Goal: Task Accomplishment & Management: Use online tool/utility

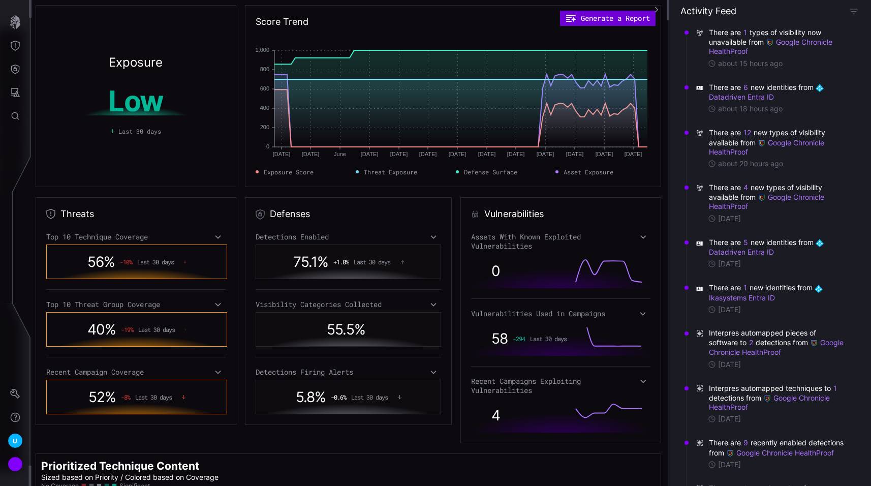
click at [614, 22] on button "Generate a Report" at bounding box center [608, 18] width 96 height 15
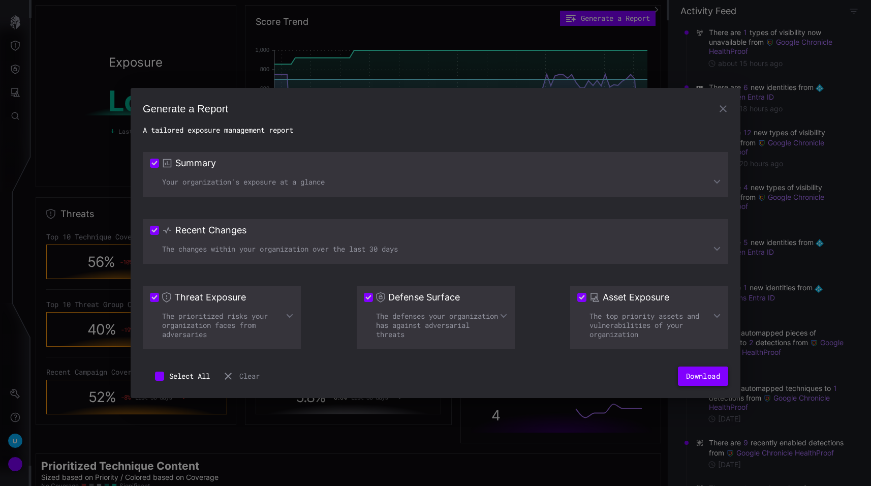
click at [689, 370] on button "Download" at bounding box center [703, 375] width 50 height 19
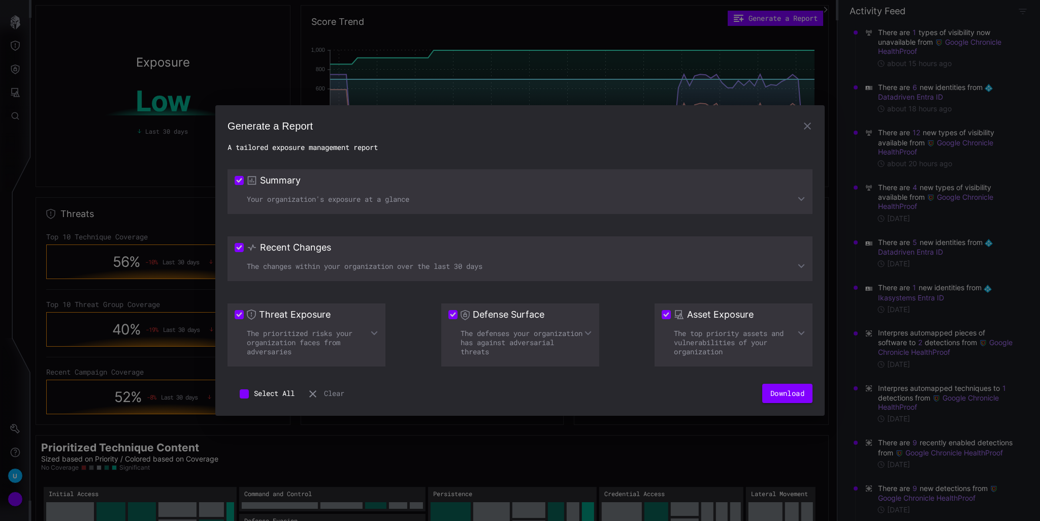
click at [806, 125] on icon "button" at bounding box center [808, 126] width 12 height 12
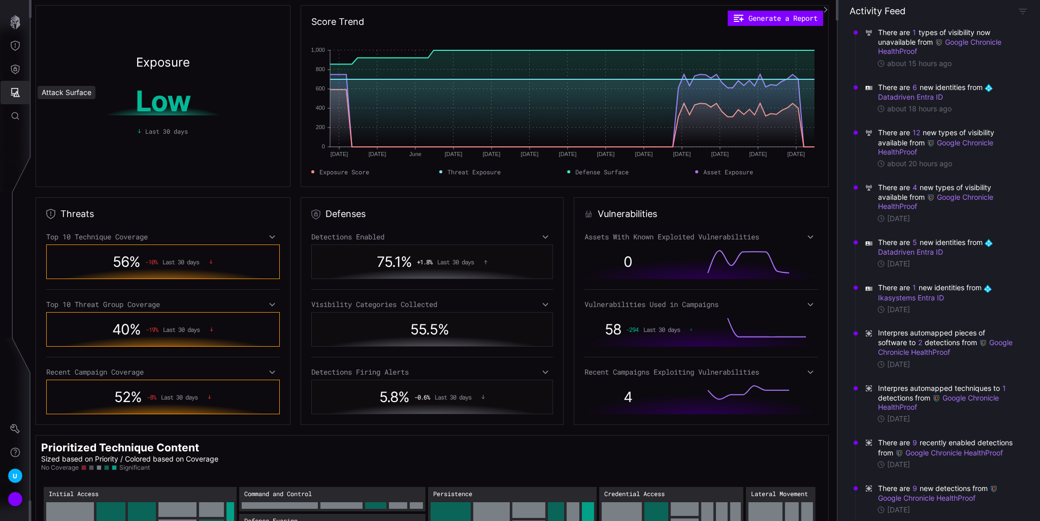
click at [18, 88] on icon "Attack Surface" at bounding box center [15, 92] width 9 height 9
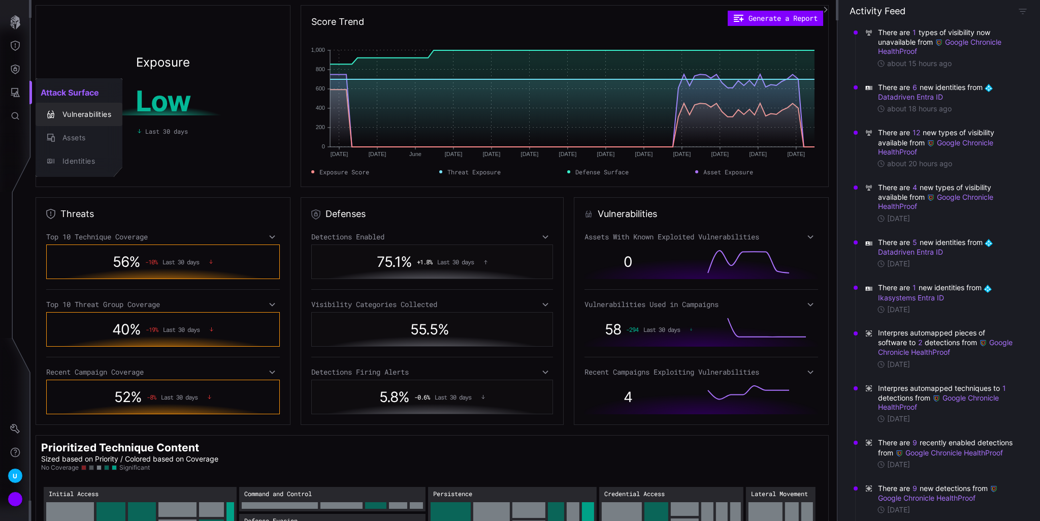
click at [87, 107] on button "Vulnerabilities" at bounding box center [79, 114] width 87 height 23
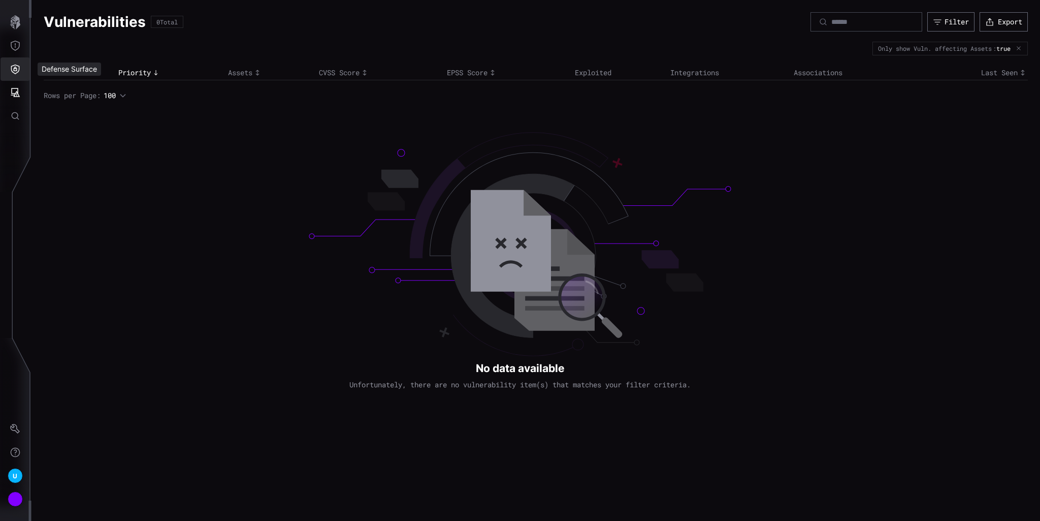
click at [21, 72] on button "Defense Surface" at bounding box center [15, 68] width 29 height 23
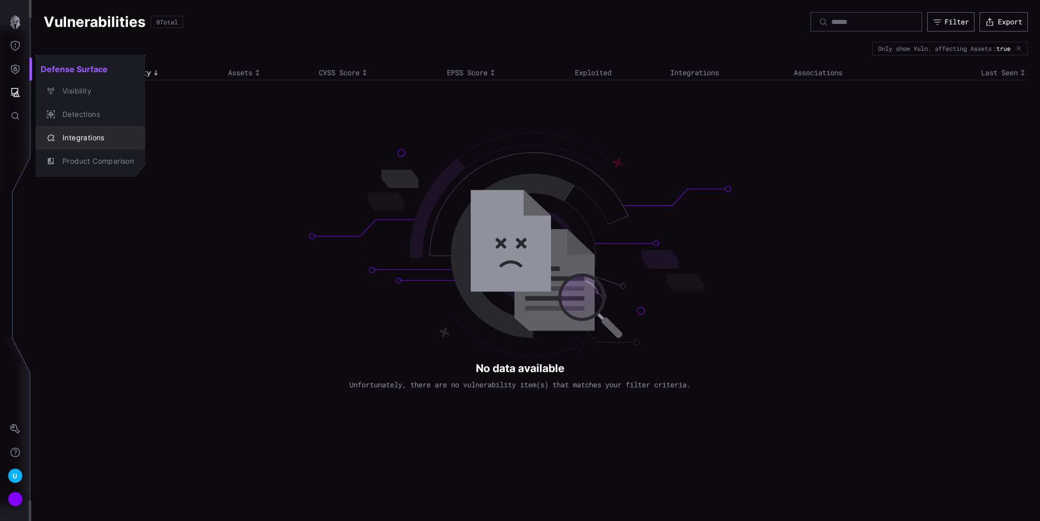
click at [80, 139] on div "Integrations" at bounding box center [95, 138] width 77 height 13
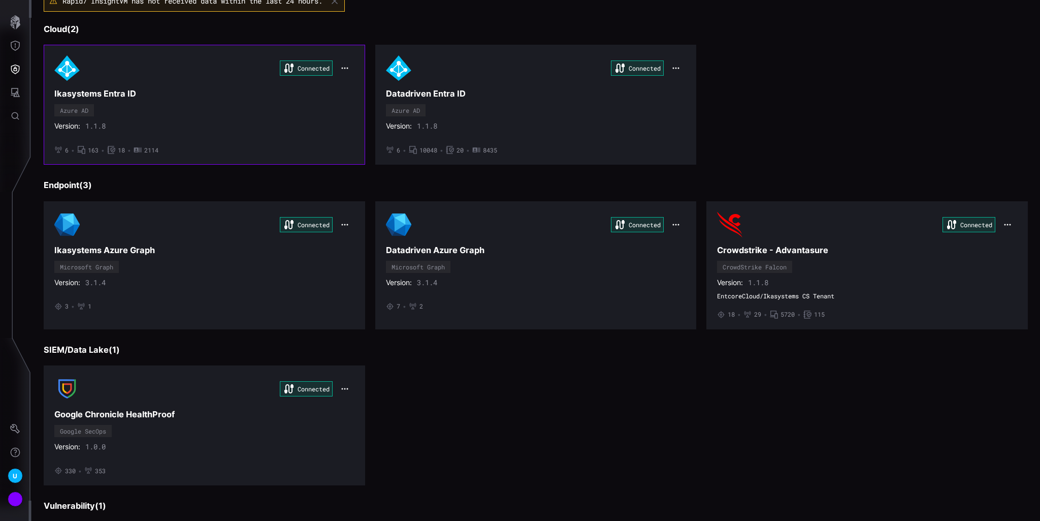
scroll to position [250, 0]
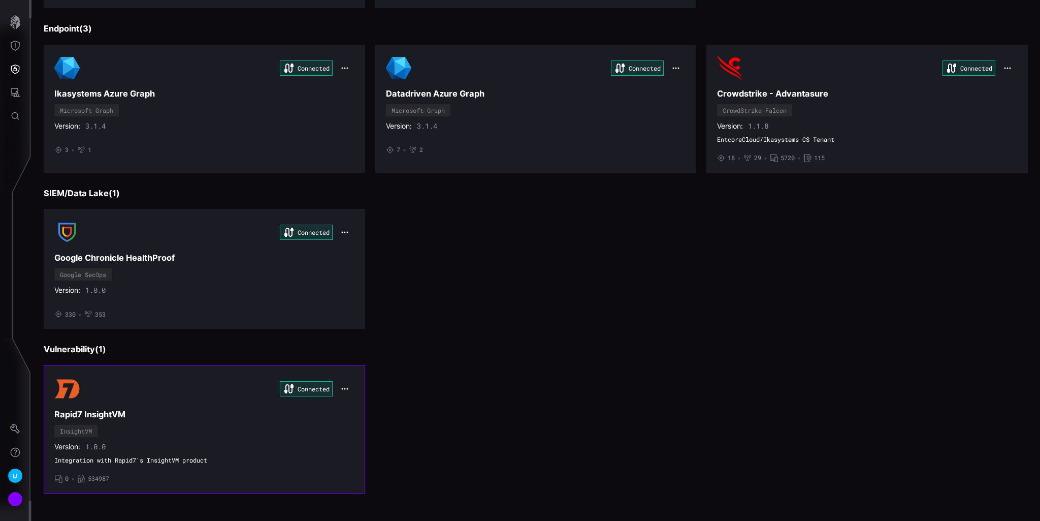
click at [194, 432] on div "Connected Rapid7 InsightVM InsightVM Version: 1.0.0 Integration with Rapid7's I…" at bounding box center [204, 429] width 300 height 107
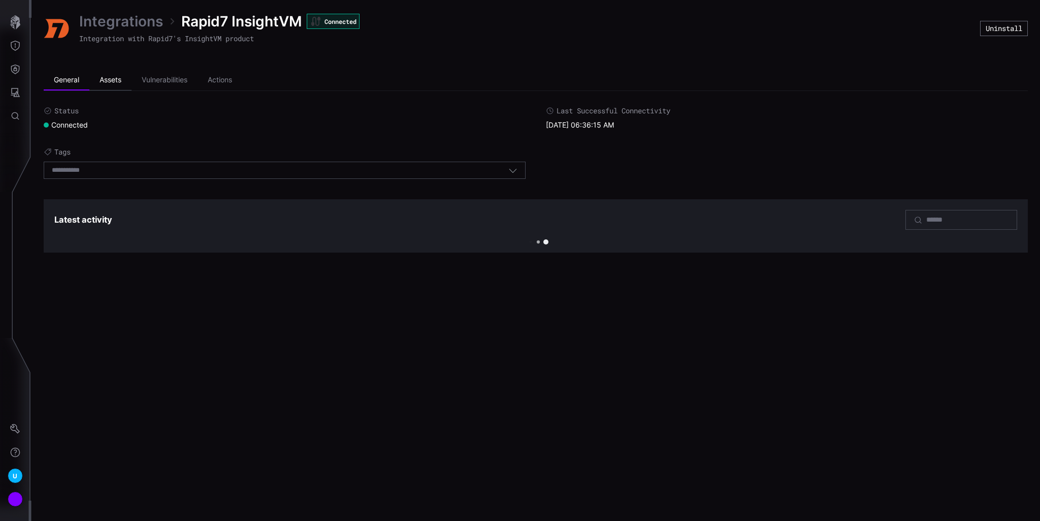
click at [102, 79] on li "Assets" at bounding box center [110, 80] width 42 height 20
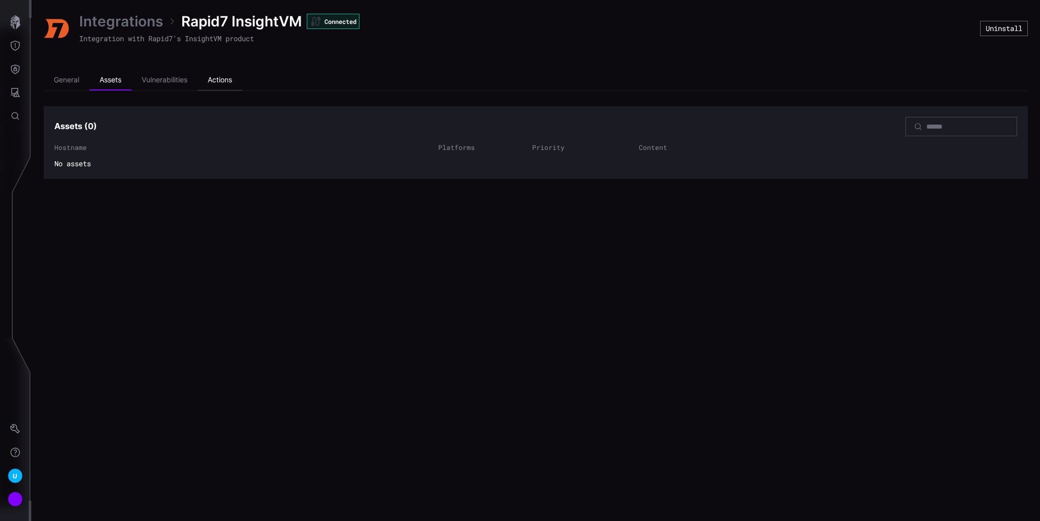
click at [223, 72] on li "Actions" at bounding box center [220, 80] width 45 height 20
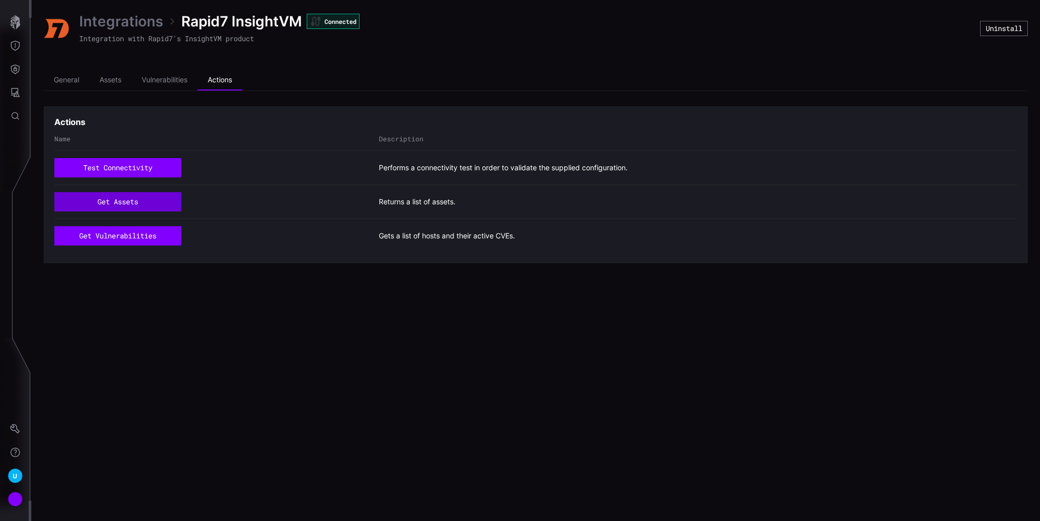
click at [132, 200] on button "get assets" at bounding box center [117, 201] width 127 height 19
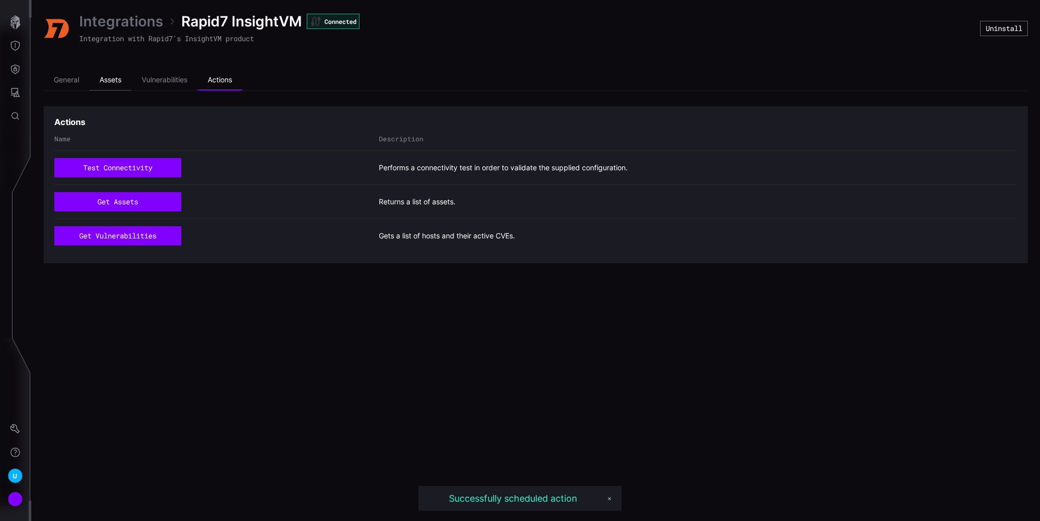
click at [116, 75] on li "Assets" at bounding box center [110, 80] width 42 height 20
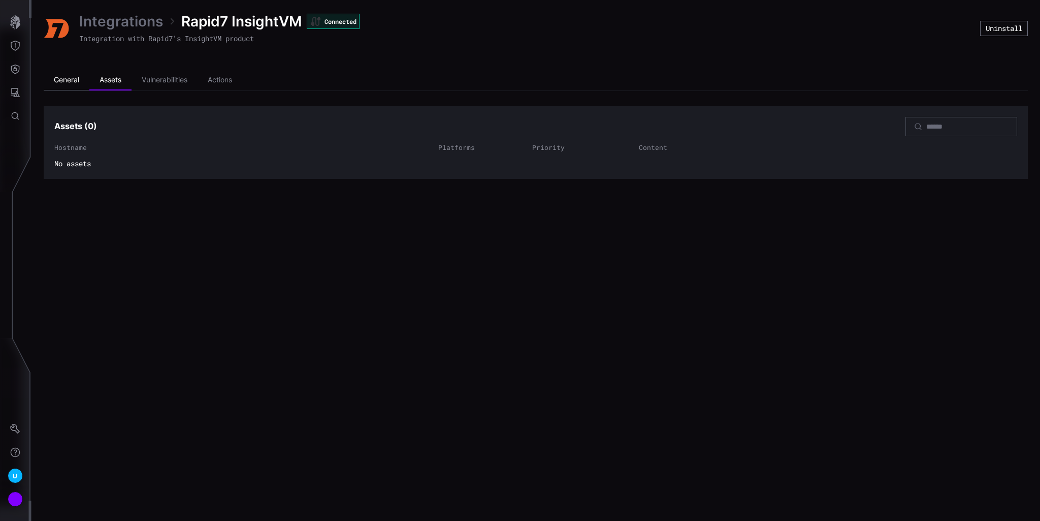
click at [77, 81] on li "General" at bounding box center [67, 80] width 46 height 20
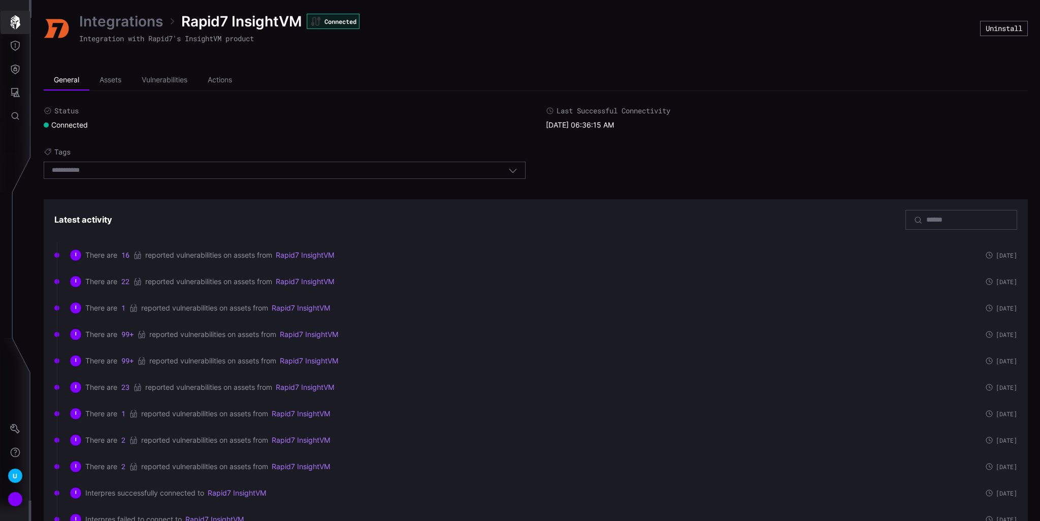
click at [12, 18] on icon "button" at bounding box center [15, 22] width 10 height 14
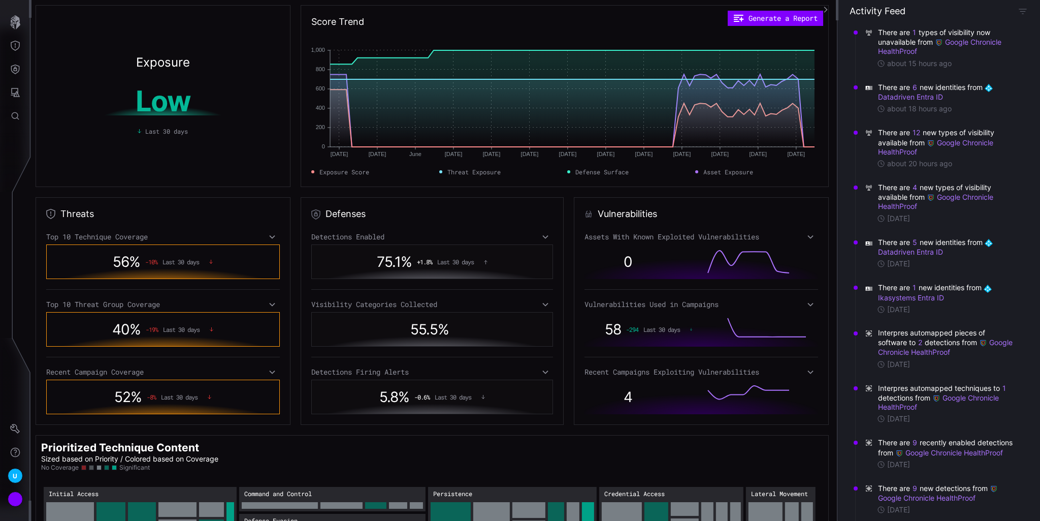
click at [807, 235] on icon at bounding box center [810, 237] width 7 height 8
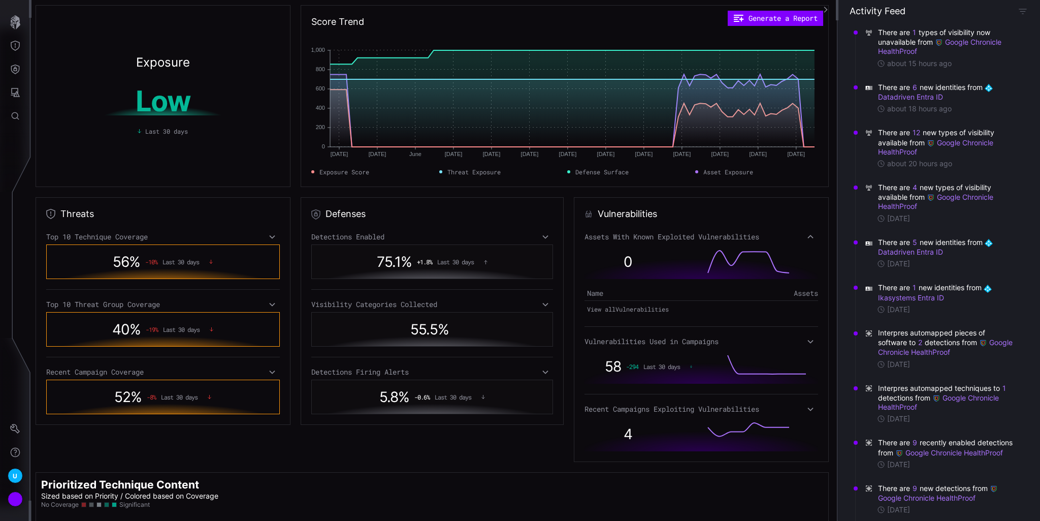
click at [808, 235] on icon at bounding box center [811, 237] width 6 height 4
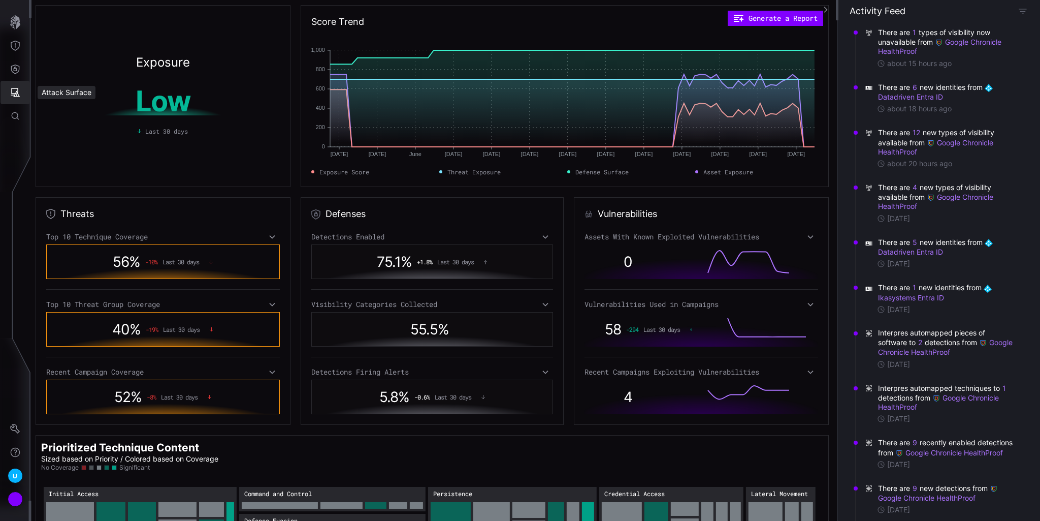
click at [19, 87] on icon "Attack Surface" at bounding box center [15, 92] width 10 height 10
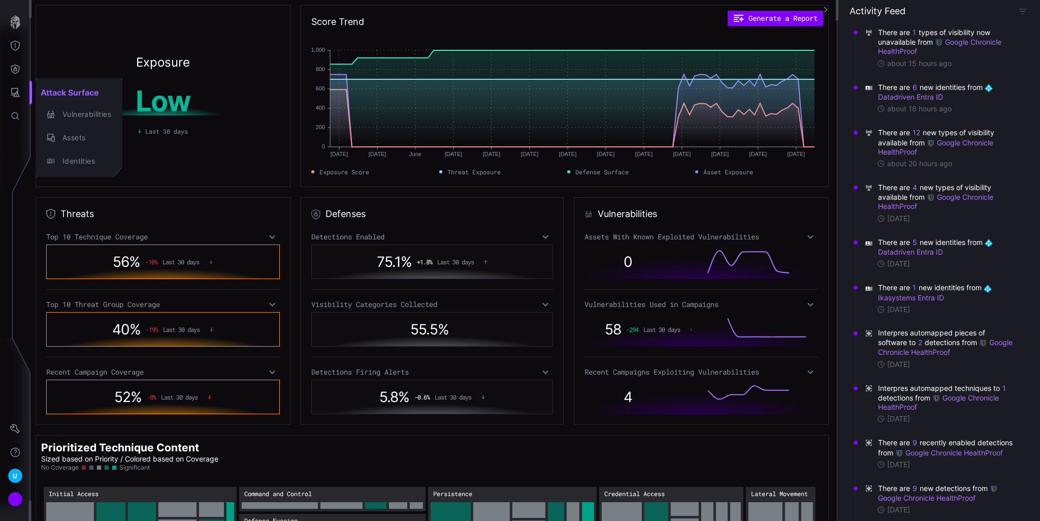
click at [16, 74] on div at bounding box center [520, 260] width 1040 height 521
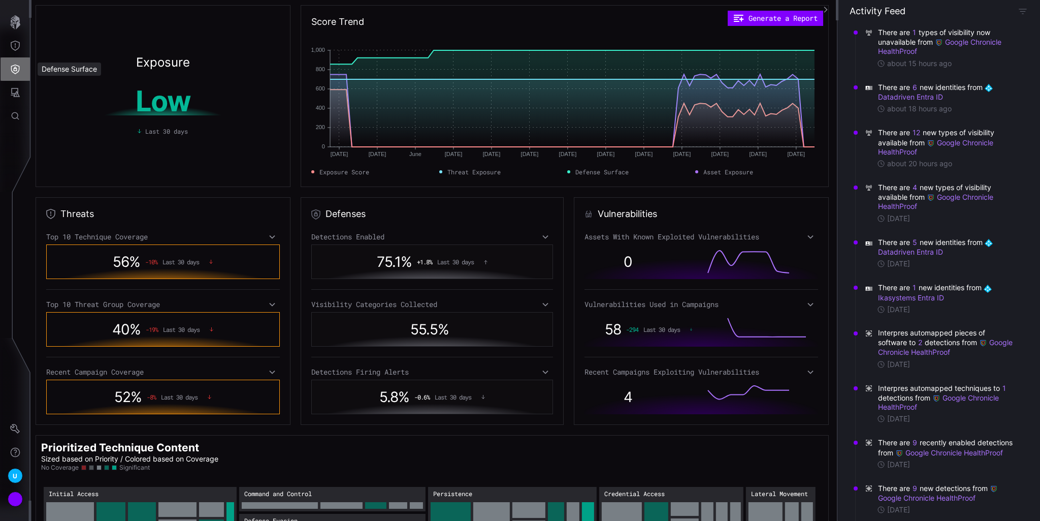
click at [16, 70] on icon "Defense Surface" at bounding box center [15, 69] width 10 height 10
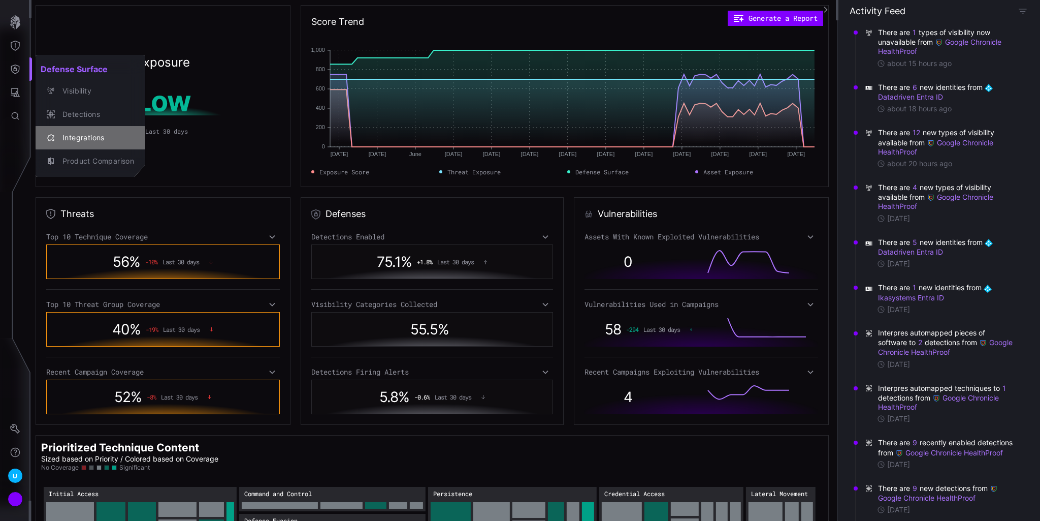
click at [88, 133] on div "Integrations" at bounding box center [95, 138] width 77 height 13
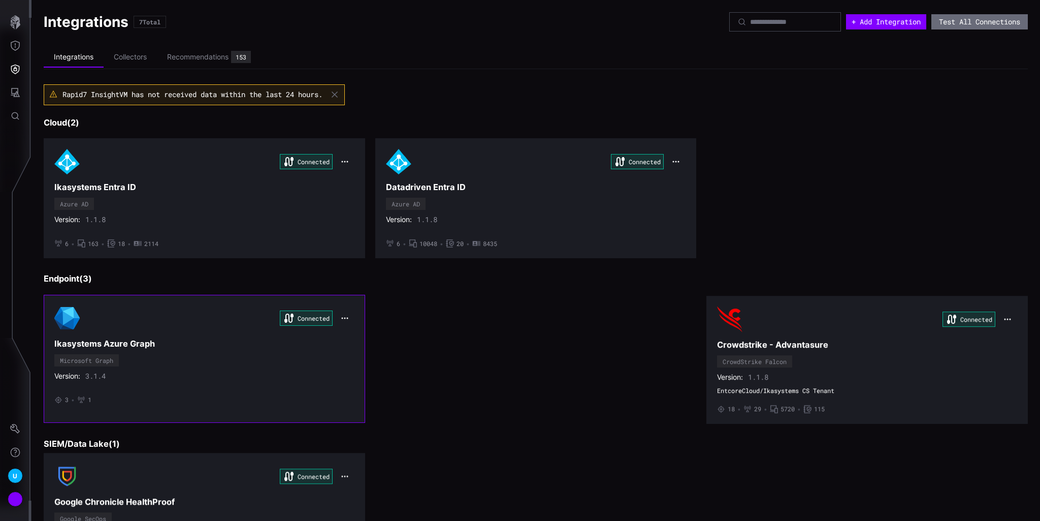
scroll to position [250, 0]
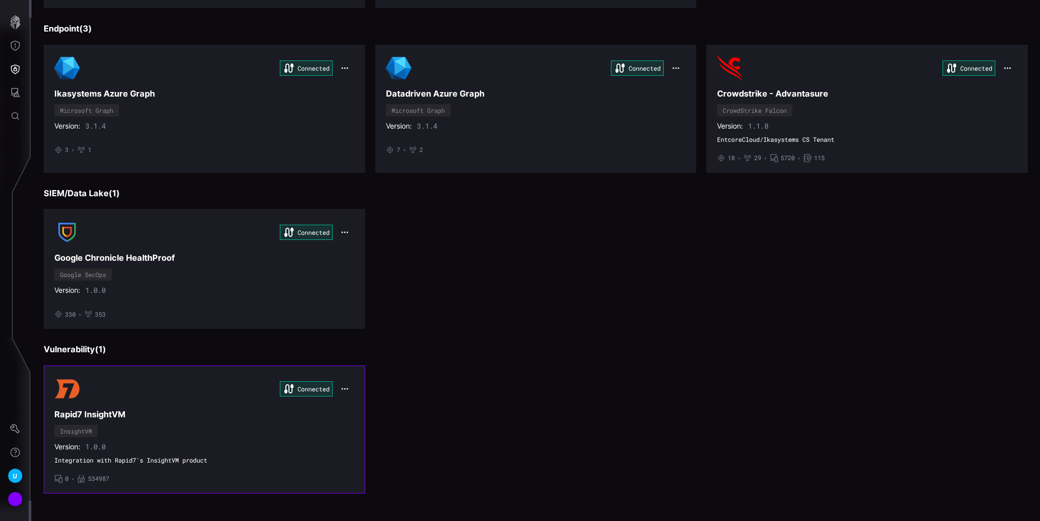
click at [158, 431] on div "Connected Rapid7 InsightVM InsightVM Version: 1.0.0 Integration with Rapid7's I…" at bounding box center [204, 429] width 300 height 107
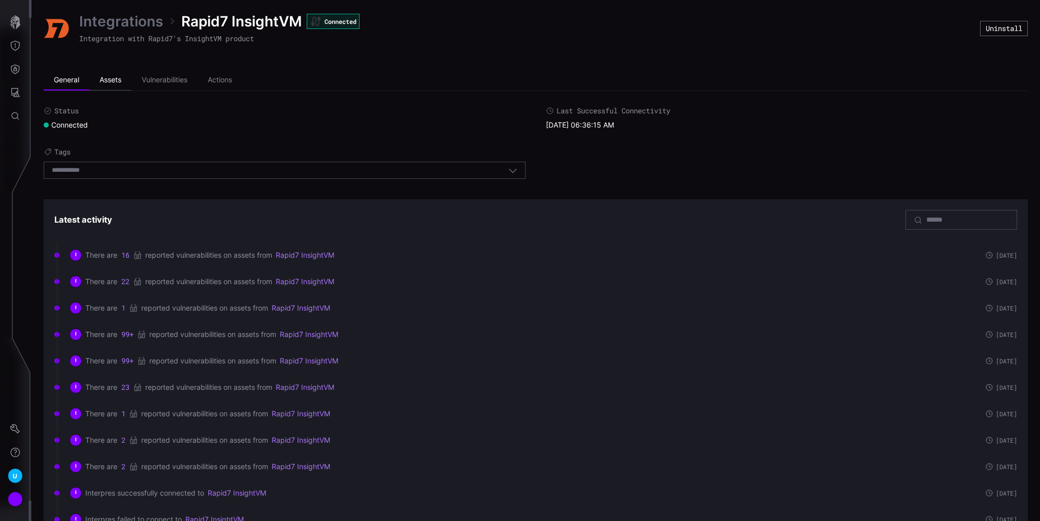
click at [107, 80] on li "Assets" at bounding box center [110, 80] width 42 height 20
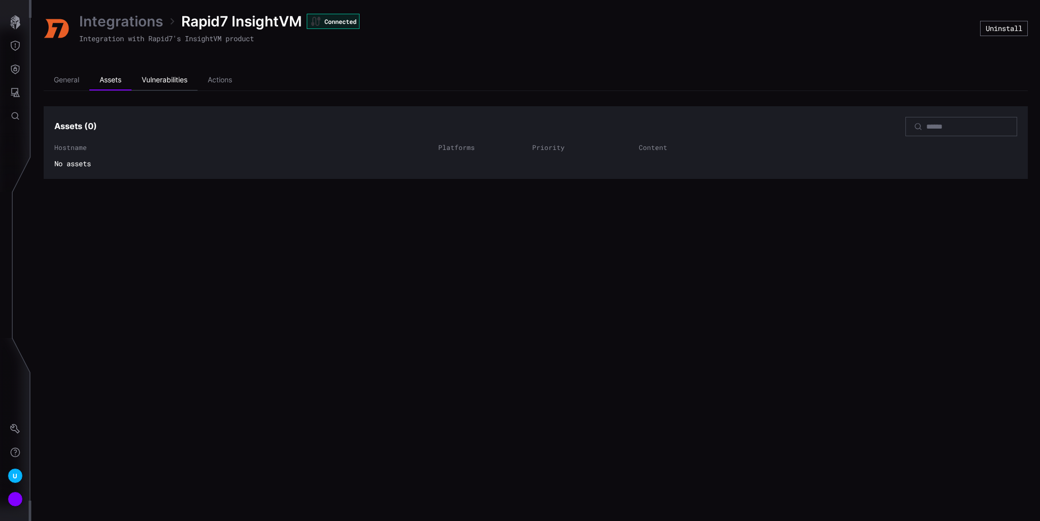
click at [191, 80] on li "Vulnerabilities" at bounding box center [165, 80] width 66 height 20
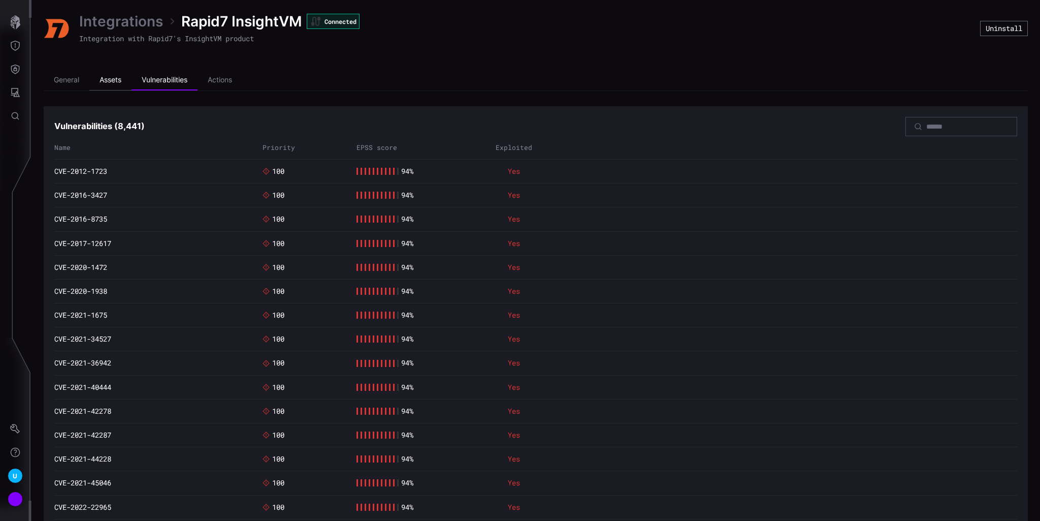
click at [104, 75] on li "Assets" at bounding box center [110, 80] width 42 height 20
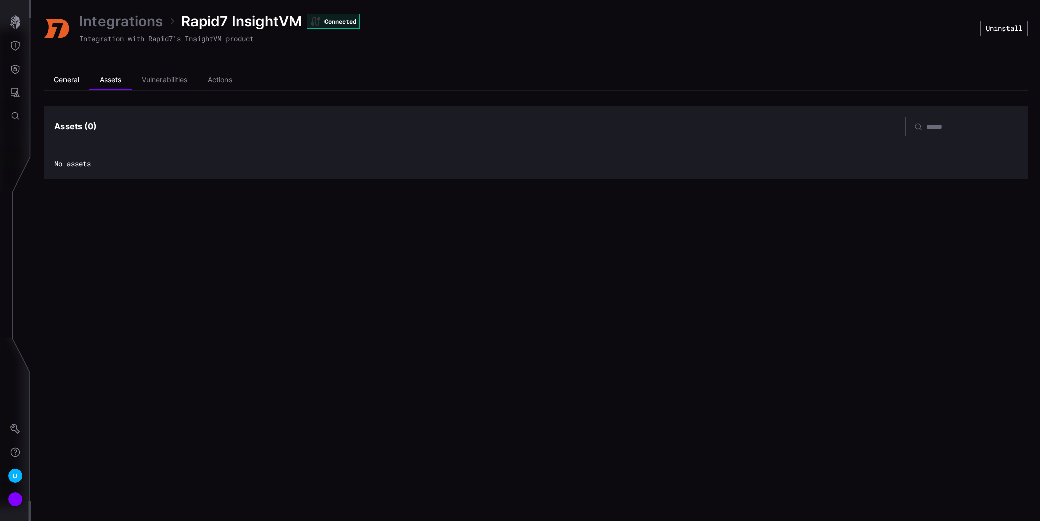
click at [71, 74] on li "General" at bounding box center [67, 80] width 46 height 20
click at [13, 93] on icon "Attack Surface" at bounding box center [15, 92] width 9 height 9
click at [16, 60] on div at bounding box center [520, 260] width 1040 height 521
click at [16, 64] on icon "Defense Surface" at bounding box center [15, 69] width 10 height 10
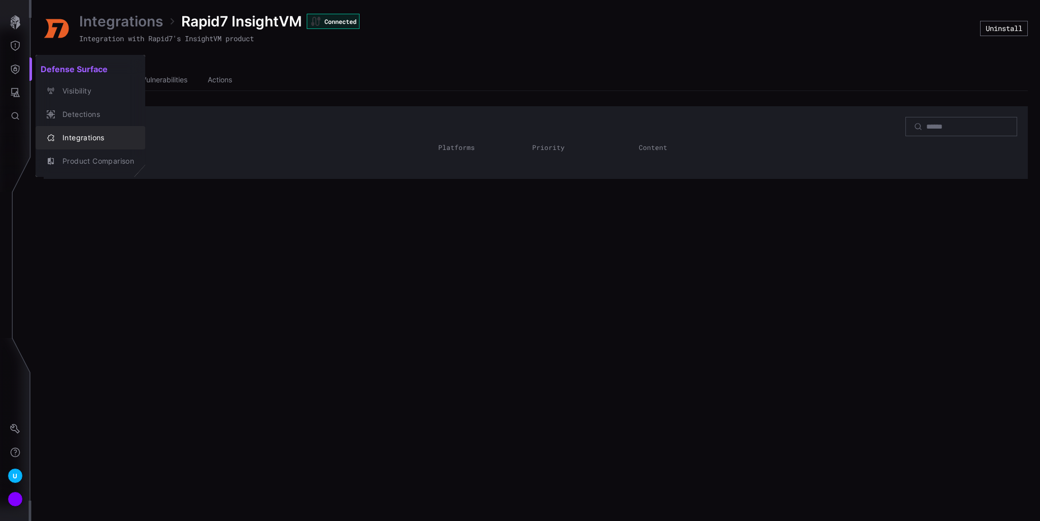
click at [80, 137] on div "Integrations" at bounding box center [95, 138] width 77 height 13
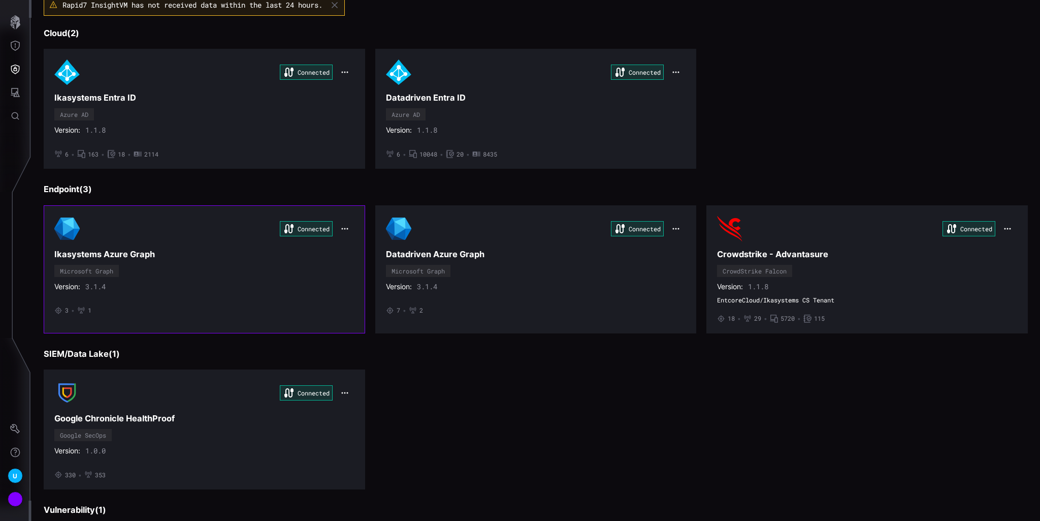
scroll to position [203, 0]
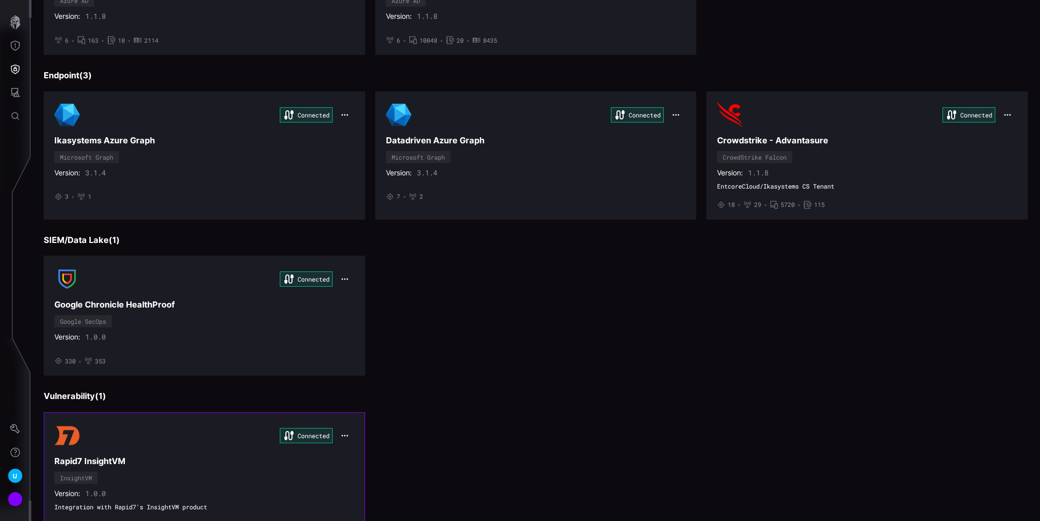
click at [164, 451] on div "Connected Rapid7 InsightVM InsightVM Version: 1.0.0 Integration with Rapid7's I…" at bounding box center [204, 476] width 300 height 107
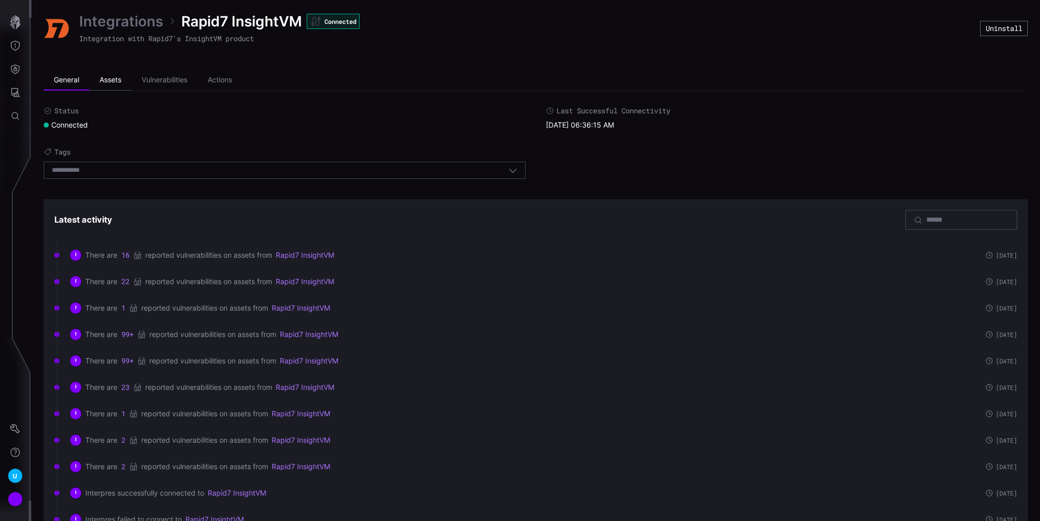
click at [122, 76] on li "Assets" at bounding box center [110, 80] width 42 height 20
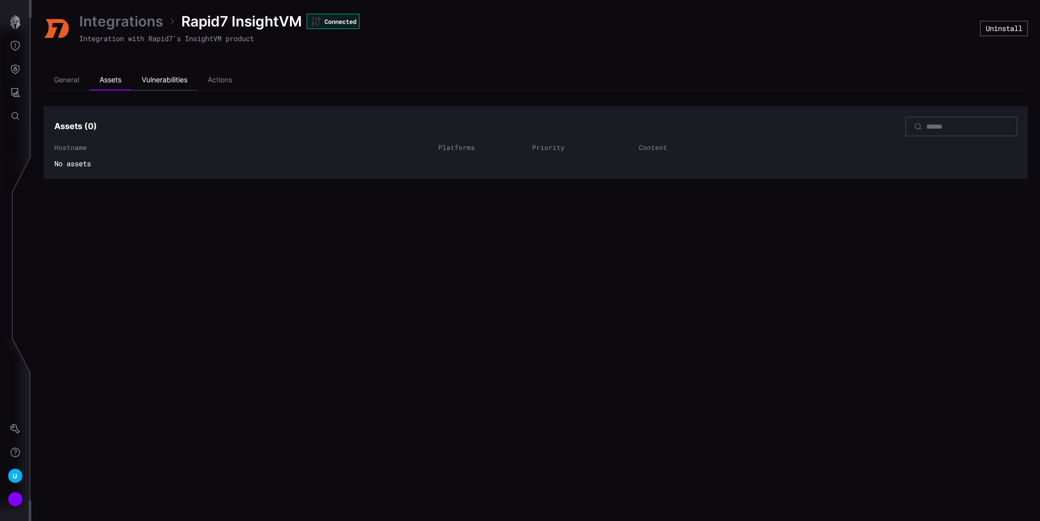
click at [153, 80] on li "Vulnerabilities" at bounding box center [165, 80] width 66 height 20
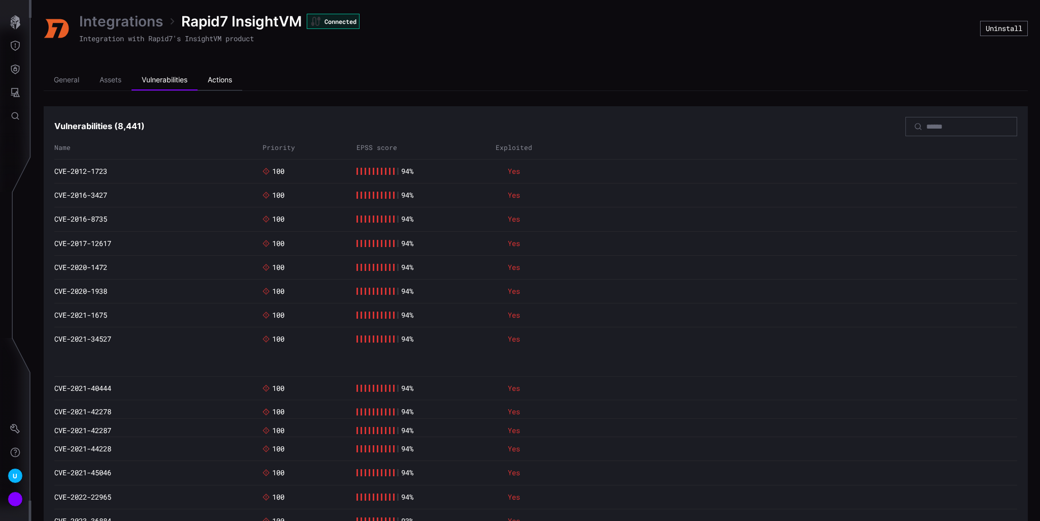
click at [220, 81] on li "Actions" at bounding box center [220, 80] width 45 height 20
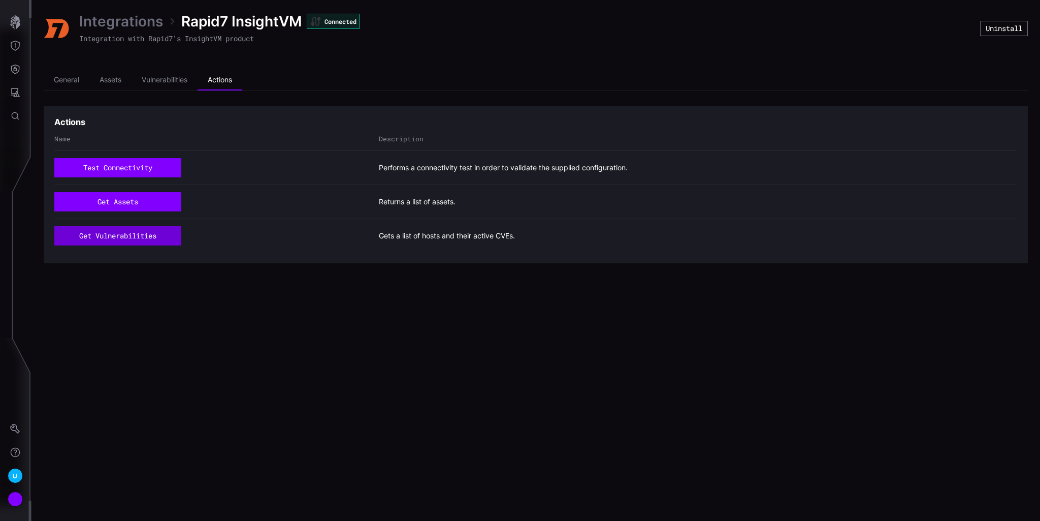
click at [121, 232] on button "get vulnerabilities" at bounding box center [117, 235] width 127 height 19
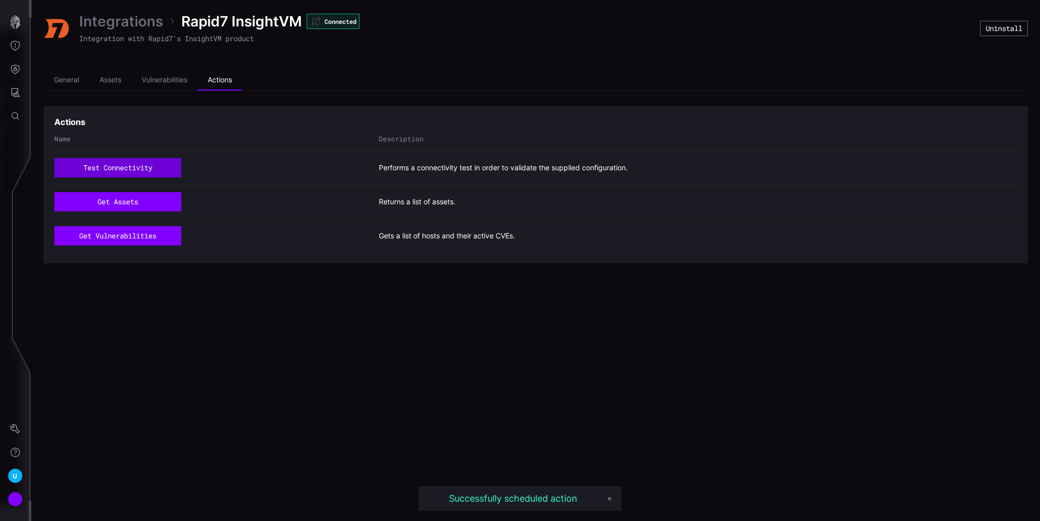
click at [125, 167] on button "test connectivity" at bounding box center [117, 167] width 127 height 19
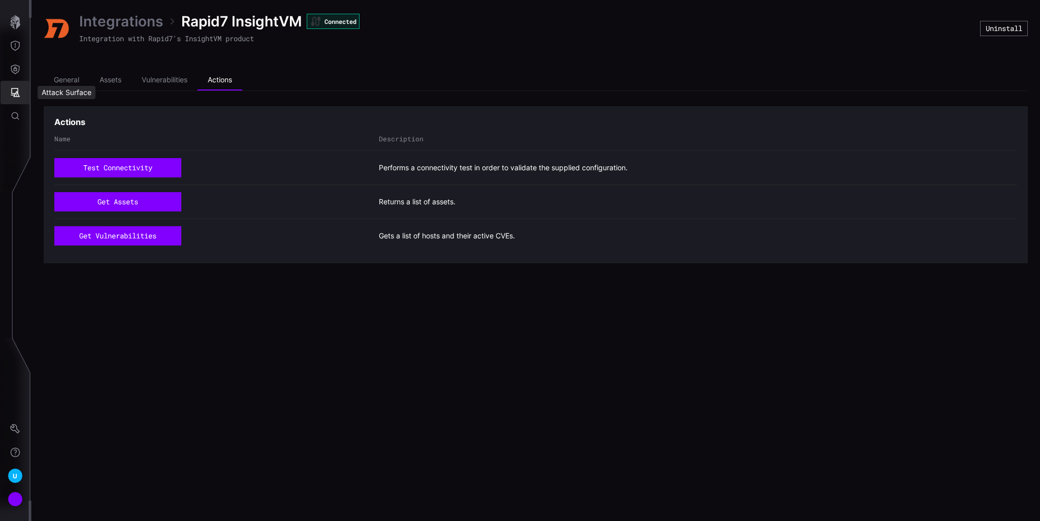
click at [17, 91] on icon "Attack Surface" at bounding box center [15, 92] width 10 height 10
click at [16, 71] on div at bounding box center [520, 260] width 1040 height 521
click at [15, 70] on icon "Defense Surface" at bounding box center [15, 69] width 10 height 10
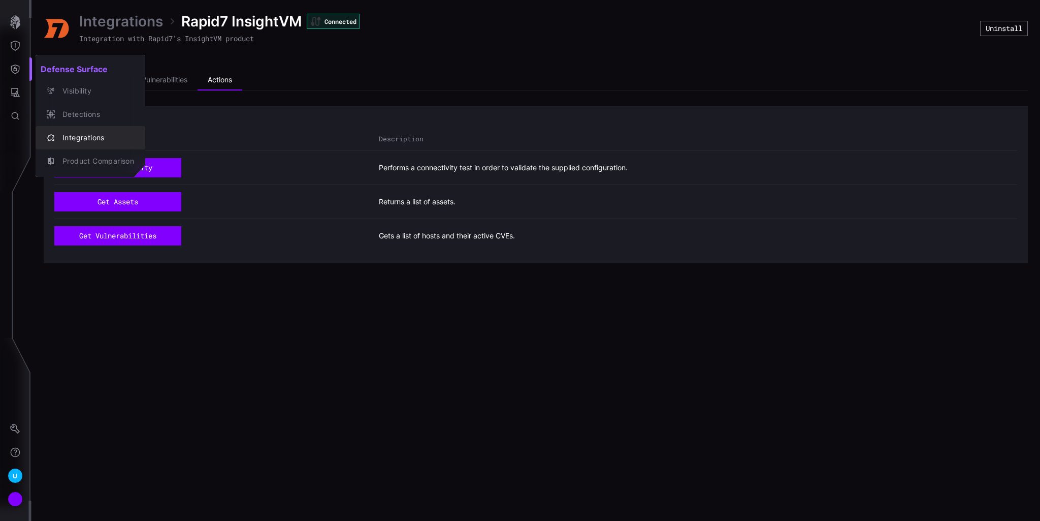
click at [71, 139] on div "Integrations" at bounding box center [95, 138] width 77 height 13
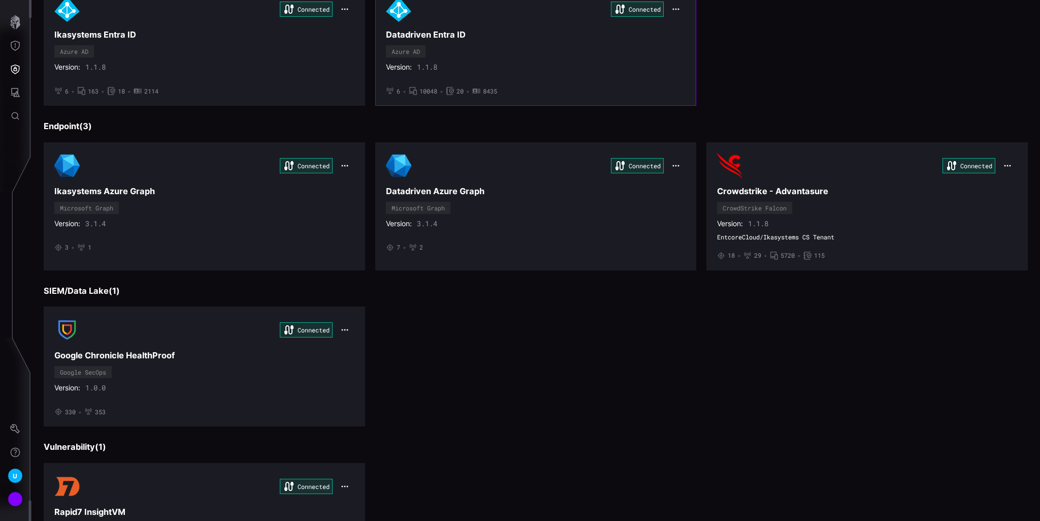
scroll to position [250, 0]
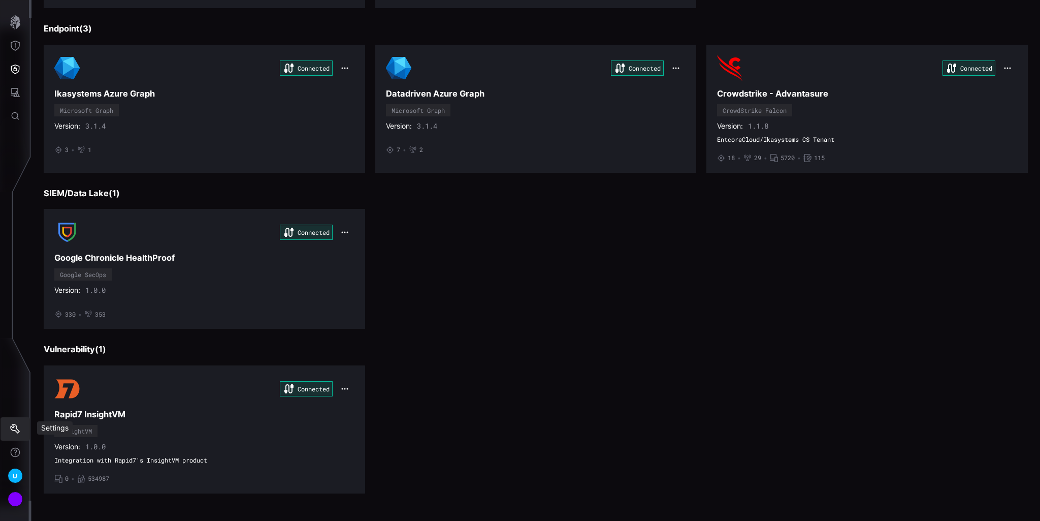
click at [25, 426] on button "Settings" at bounding box center [15, 428] width 29 height 23
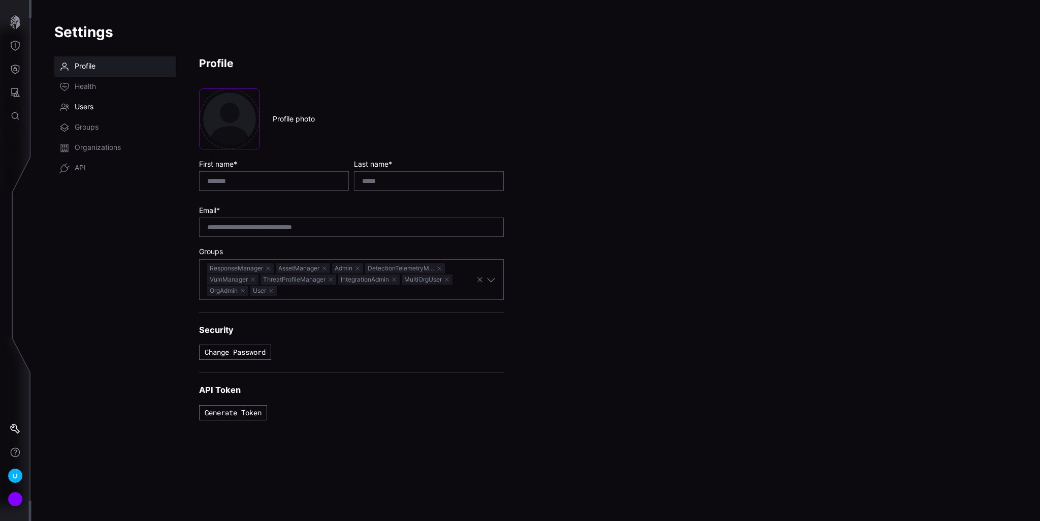
click at [86, 105] on span "Users" at bounding box center [84, 107] width 19 height 10
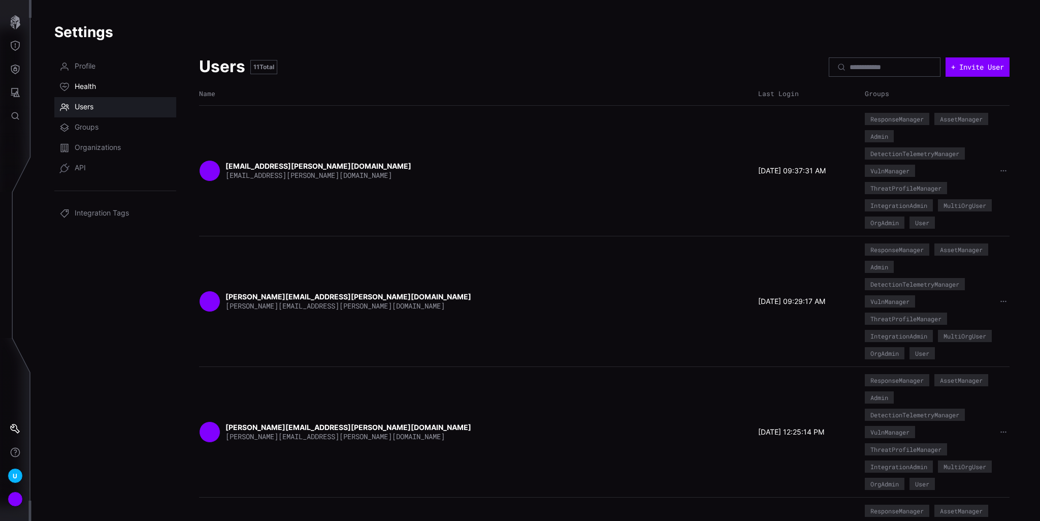
click at [83, 83] on span "Health" at bounding box center [85, 87] width 21 height 10
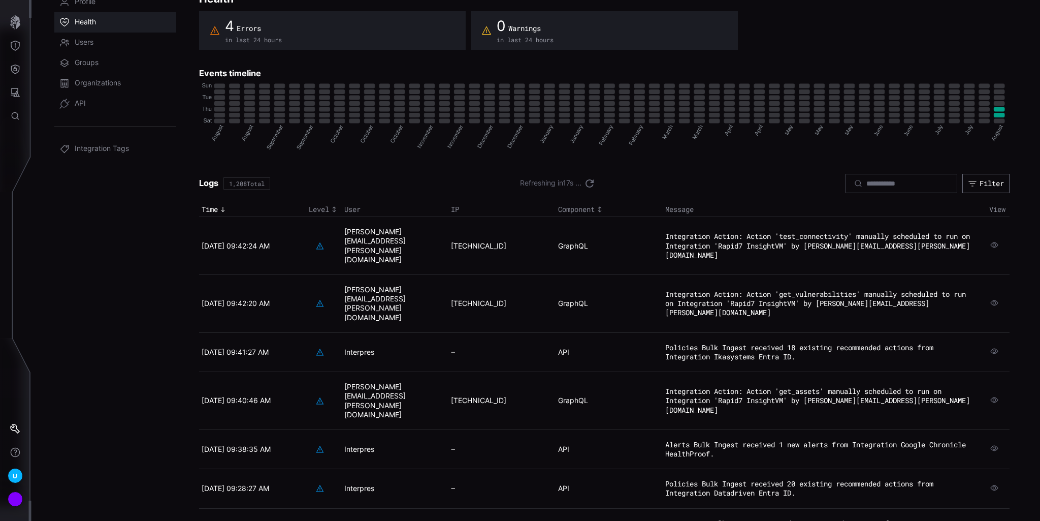
scroll to position [152, 0]
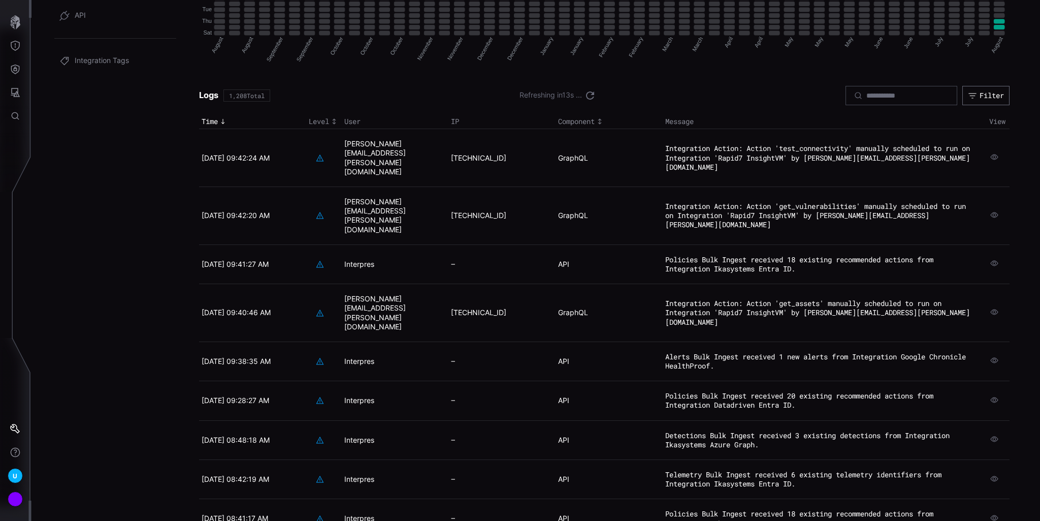
click at [738, 298] on code "Integration Action: Action 'get_assets' manually scheduled to run on Integratio…" at bounding box center [817, 312] width 305 height 28
click at [316, 309] on icon at bounding box center [320, 313] width 8 height 8
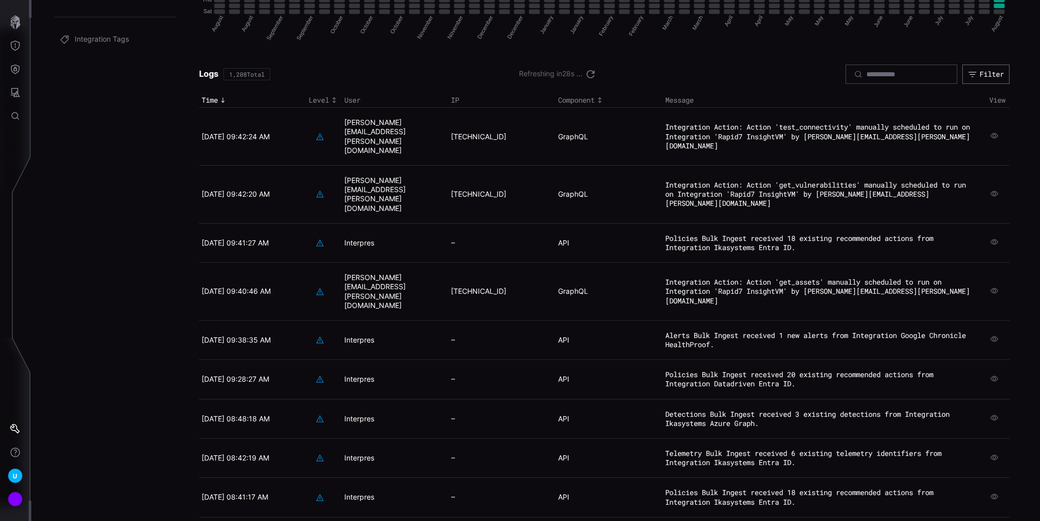
scroll to position [174, 0]
click at [11, 70] on icon "Defense Surface" at bounding box center [15, 70] width 9 height 10
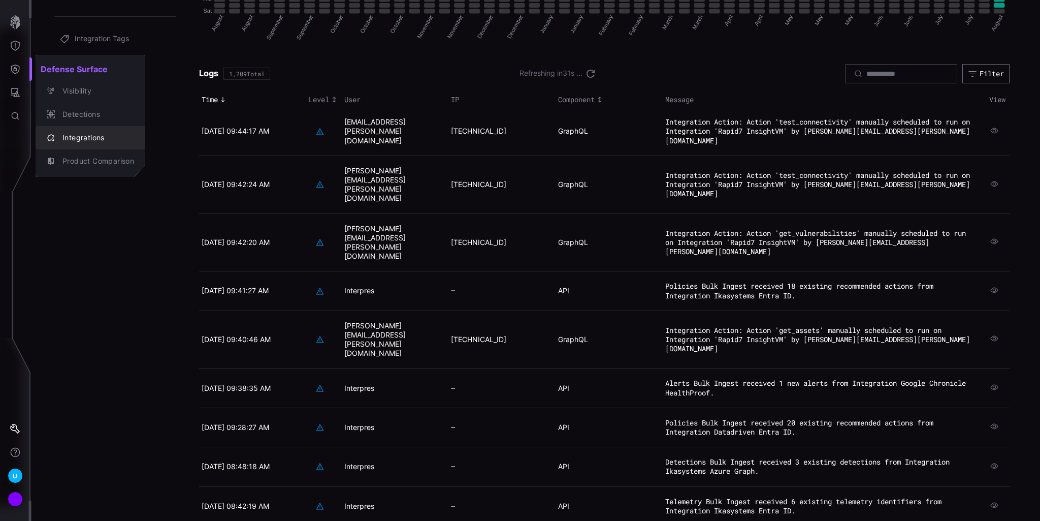
click at [80, 136] on div "Integrations" at bounding box center [95, 138] width 77 height 13
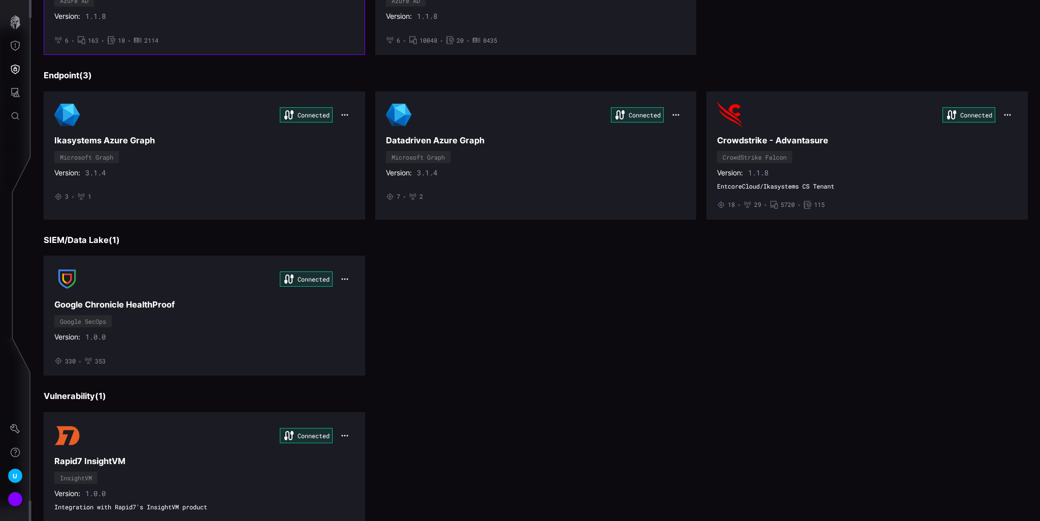
scroll to position [250, 0]
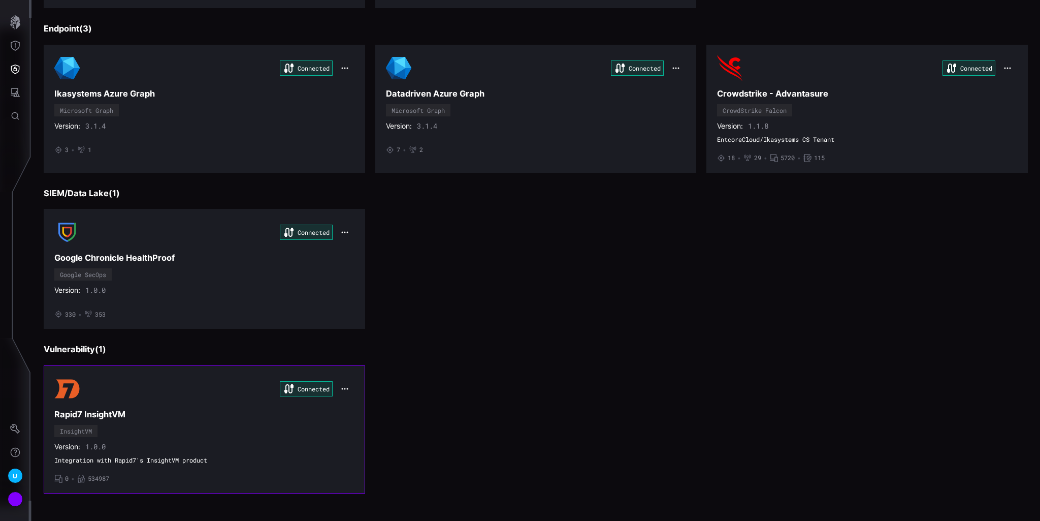
click at [182, 421] on div "Connected Rapid7 InsightVM InsightVM Version: 1.0.0 Integration with Rapid7's I…" at bounding box center [204, 429] width 300 height 107
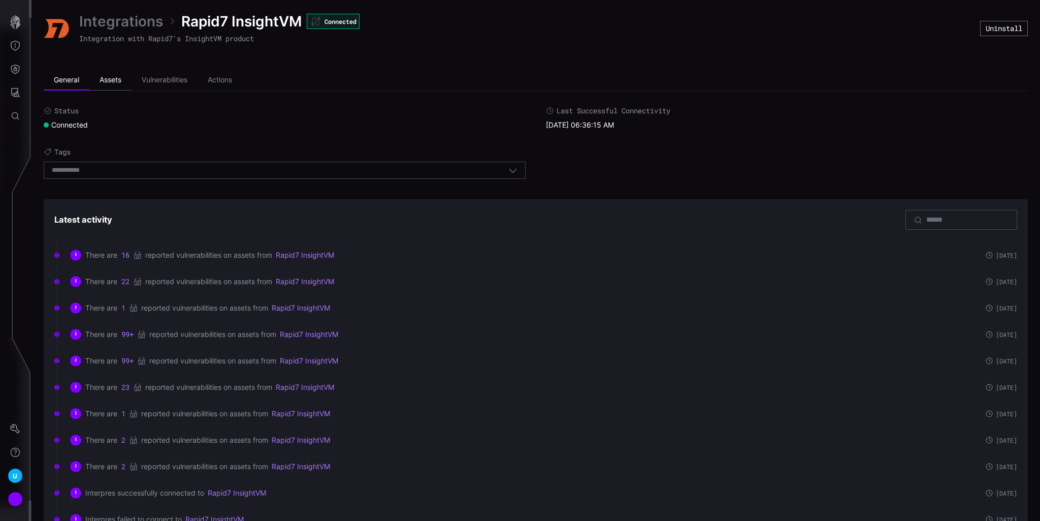
click at [93, 83] on li "Assets" at bounding box center [110, 80] width 42 height 20
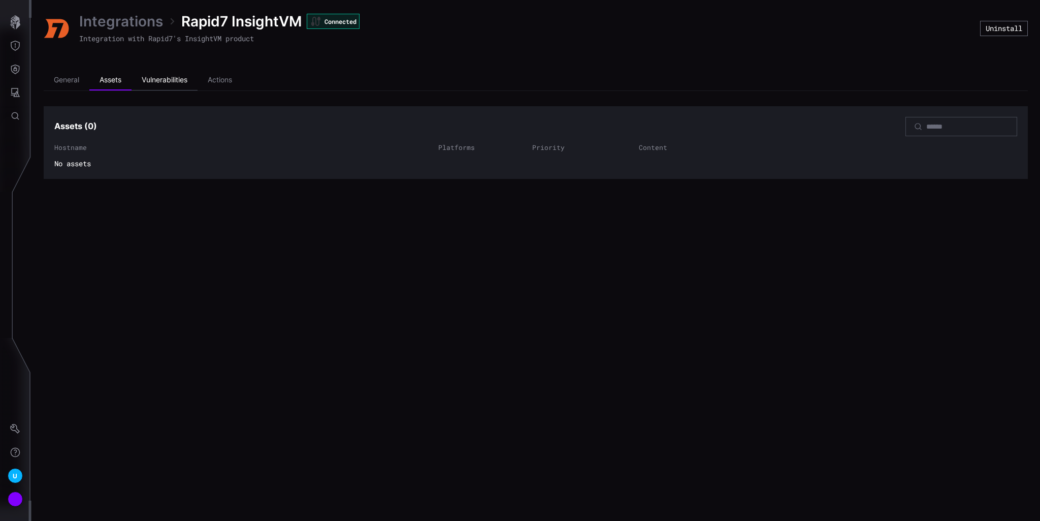
click at [155, 77] on li "Vulnerabilities" at bounding box center [165, 80] width 66 height 20
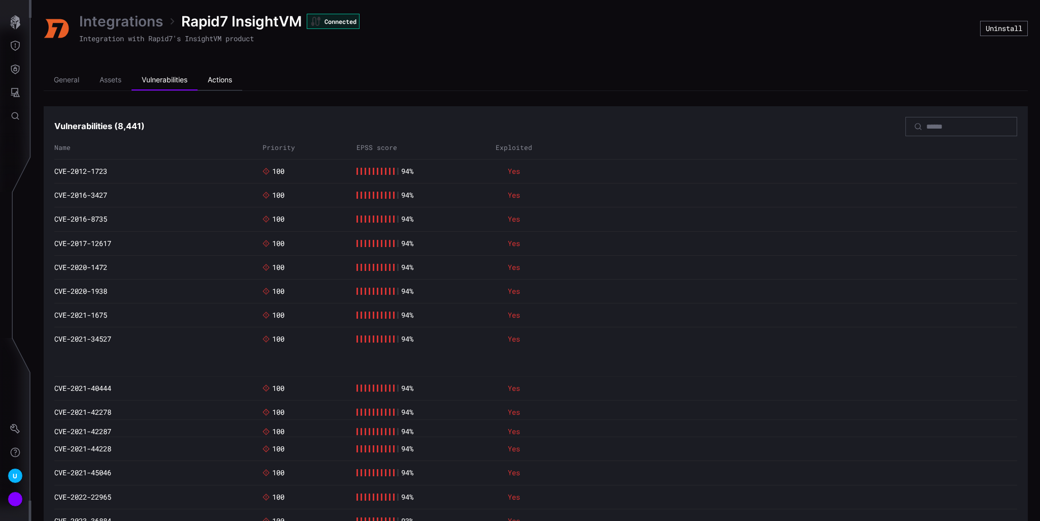
click at [236, 79] on li "Actions" at bounding box center [220, 80] width 45 height 20
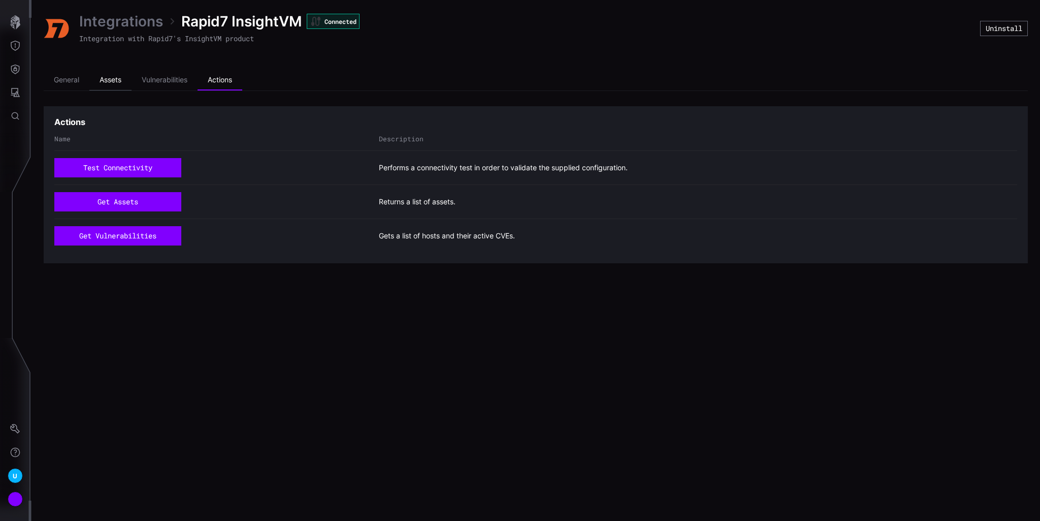
click at [112, 74] on li "Assets" at bounding box center [110, 80] width 42 height 20
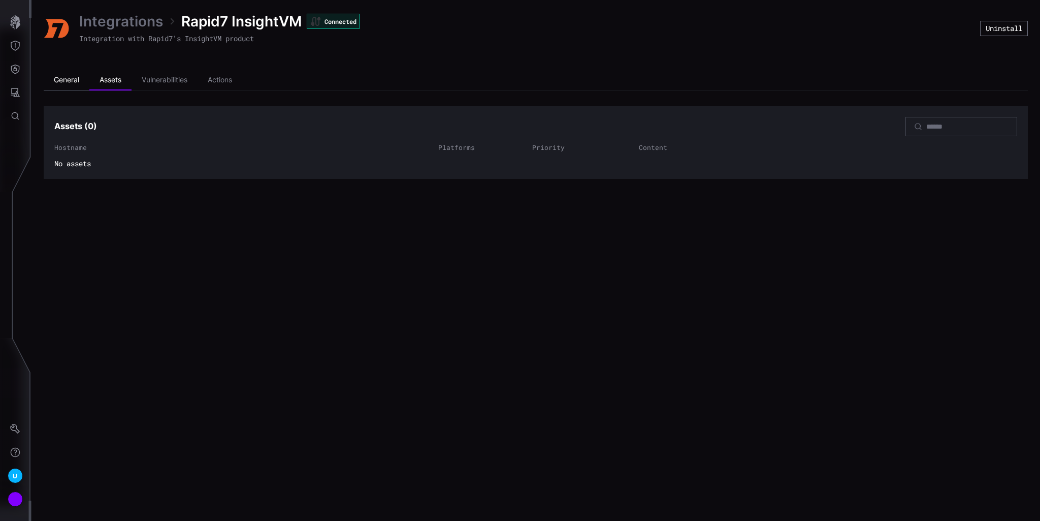
click at [75, 73] on li "General" at bounding box center [67, 80] width 46 height 20
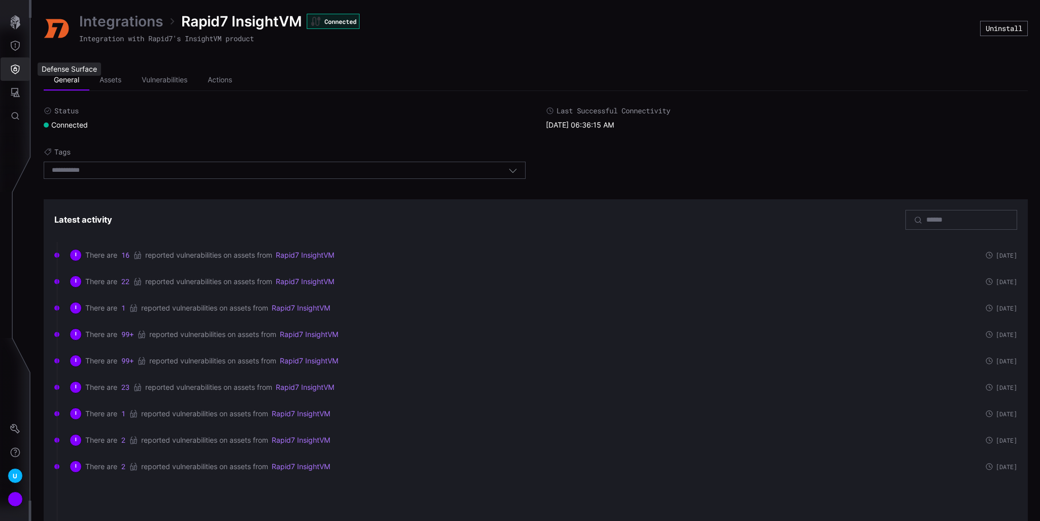
click at [18, 65] on icon "Defense Surface" at bounding box center [15, 69] width 10 height 10
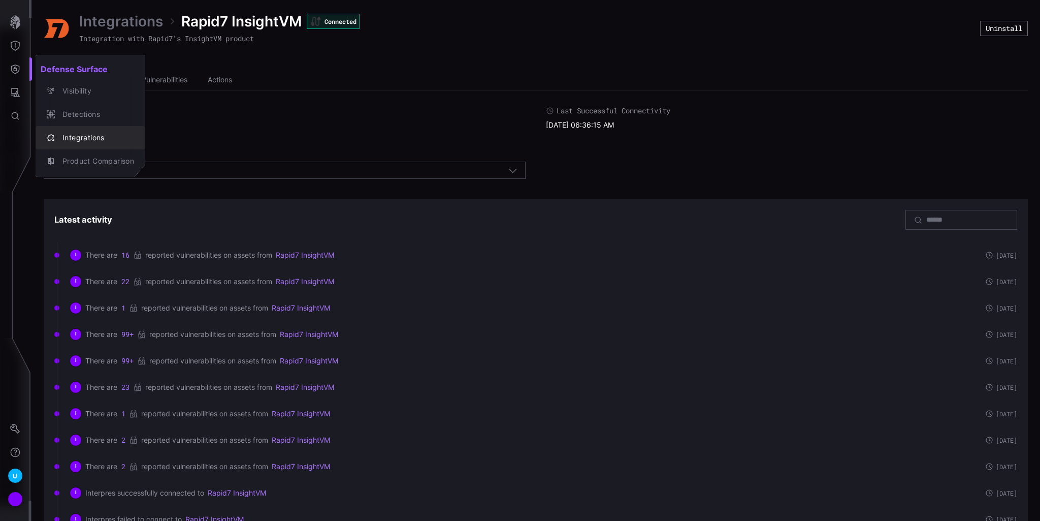
click at [79, 135] on div "Integrations" at bounding box center [95, 138] width 77 height 13
